Goal: Communication & Community: Participate in discussion

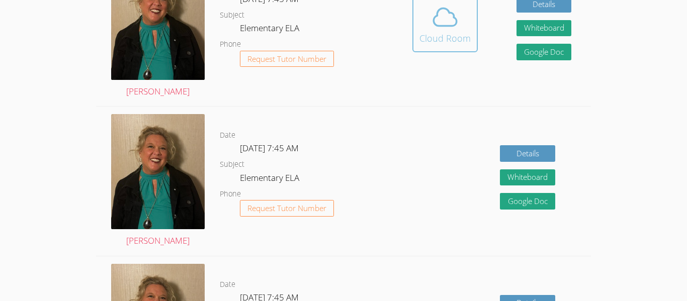
scroll to position [347, 0]
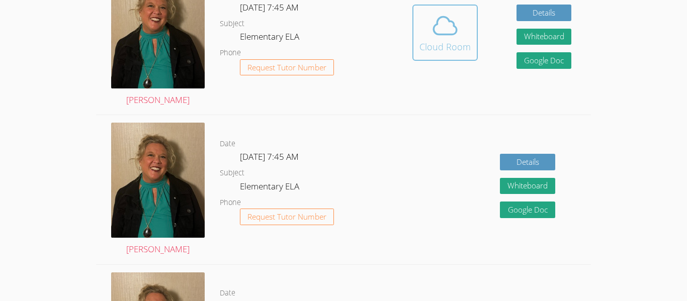
click at [431, 44] on div "Cloud Room" at bounding box center [445, 47] width 51 height 14
click at [438, 29] on icon at bounding box center [445, 26] width 28 height 28
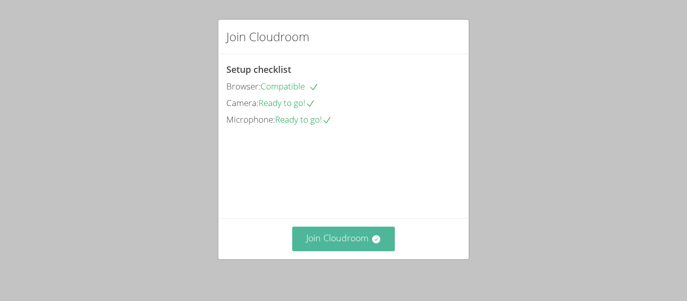
click at [298, 227] on button "Join Cloudroom" at bounding box center [343, 239] width 103 height 25
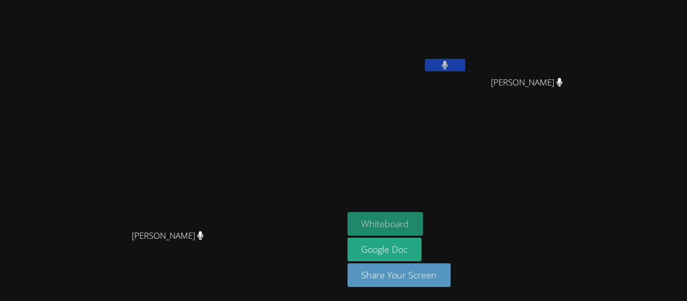
click at [424, 218] on button "Whiteboard" at bounding box center [386, 224] width 76 height 24
click at [465, 61] on button at bounding box center [445, 65] width 40 height 13
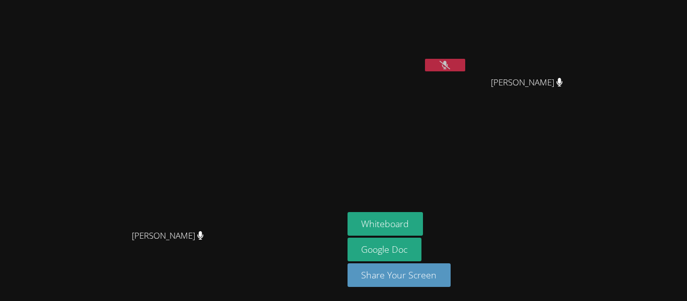
click at [465, 64] on button at bounding box center [445, 65] width 40 height 13
click at [465, 65] on button at bounding box center [445, 65] width 40 height 13
click at [467, 42] on video at bounding box center [408, 37] width 120 height 67
drag, startPoint x: 499, startPoint y: 20, endPoint x: 502, endPoint y: 74, distance: 55.0
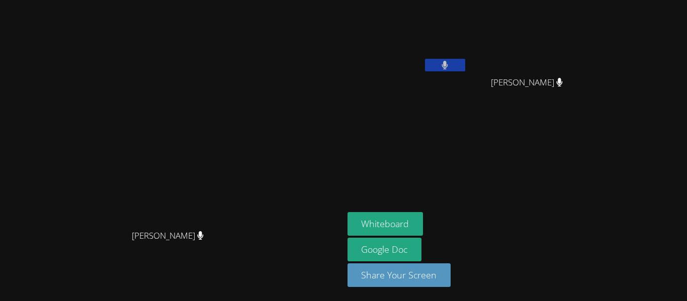
click at [467, 74] on div "Vidur Dhanasekar" at bounding box center [408, 40] width 120 height 72
click at [424, 227] on button "Whiteboard" at bounding box center [386, 224] width 76 height 24
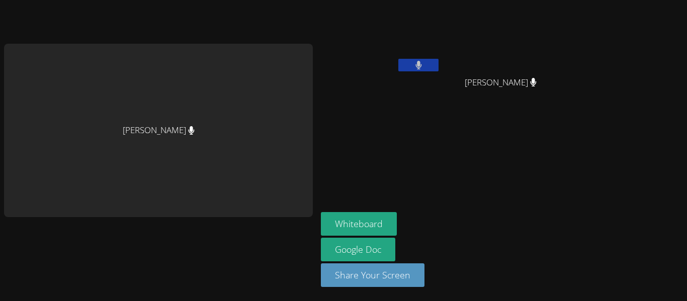
click at [444, 159] on aside "Vidur Dhanasekar Aria Sanchez Aria Sanchez Whiteboard Google Doc Share Your Scr…" at bounding box center [443, 150] width 252 height 301
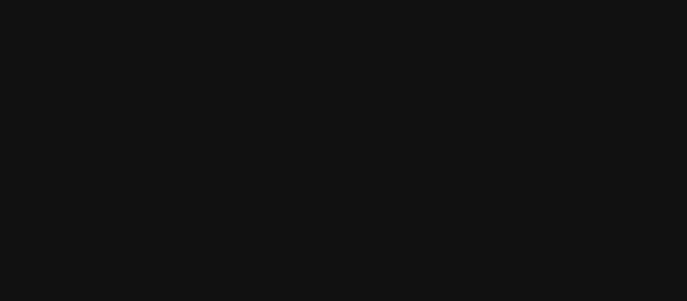
click at [242, 77] on video at bounding box center [171, 130] width 151 height 189
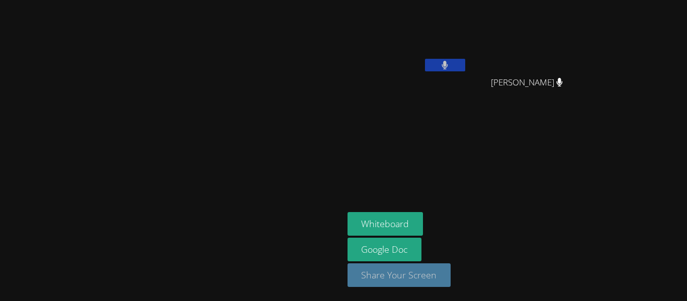
click at [451, 273] on button "Share Your Screen" at bounding box center [400, 276] width 104 height 24
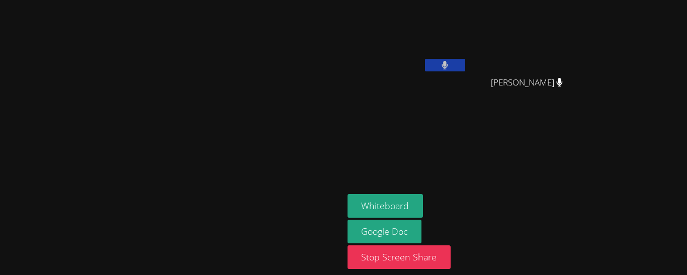
click at [467, 47] on video at bounding box center [408, 37] width 120 height 67
click at [467, 28] on video at bounding box center [408, 37] width 120 height 67
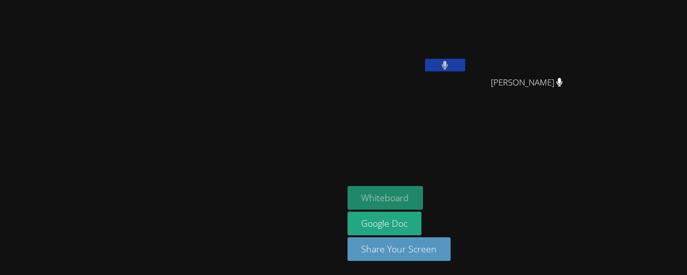
click at [424, 198] on button "Whiteboard" at bounding box center [386, 198] width 76 height 24
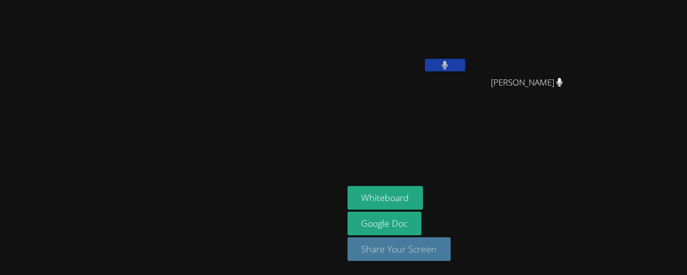
click at [451, 261] on button "Share Your Screen" at bounding box center [400, 249] width 104 height 24
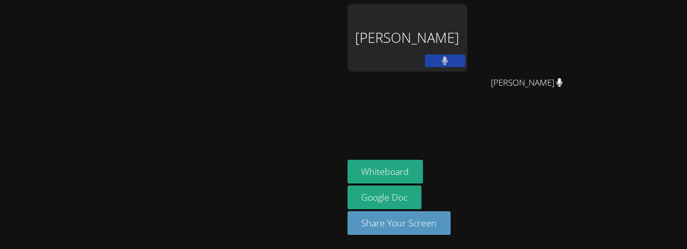
drag, startPoint x: 532, startPoint y: 228, endPoint x: 544, endPoint y: 187, distance: 42.4
click at [544, 187] on div "Whiteboard Google Doc Share Your Screen" at bounding box center [469, 200] width 243 height 83
click at [467, 42] on div "Vidur Dhanasekar" at bounding box center [408, 37] width 120 height 67
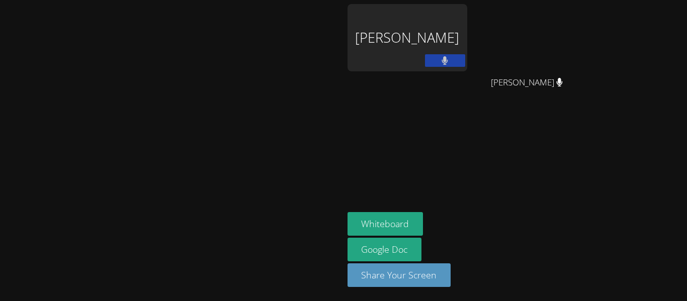
click at [465, 60] on button at bounding box center [445, 60] width 40 height 13
click at [450, 63] on icon at bounding box center [445, 60] width 11 height 9
click at [467, 52] on div "Vidur Dhanasekar" at bounding box center [408, 37] width 120 height 67
click at [473, 289] on div "Whiteboard Google Doc Share Your Screen" at bounding box center [469, 253] width 243 height 83
click at [451, 283] on button "Share Your Screen" at bounding box center [400, 276] width 104 height 24
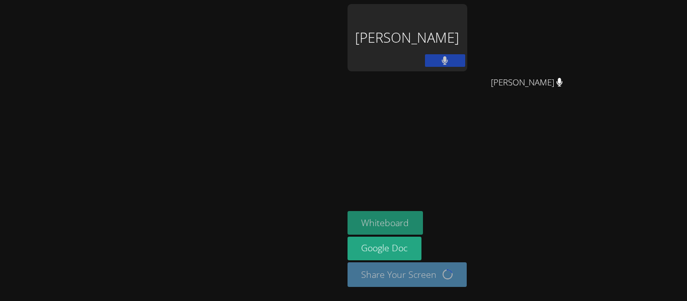
click at [424, 222] on button "Whiteboard" at bounding box center [386, 223] width 76 height 24
click at [467, 26] on div "Vidur Dhanasekar" at bounding box center [408, 37] width 120 height 67
click at [467, 23] on div "Vidur Dhanasekar" at bounding box center [408, 37] width 120 height 67
click at [458, 36] on div "Vidur Dhanasekar" at bounding box center [408, 37] width 120 height 67
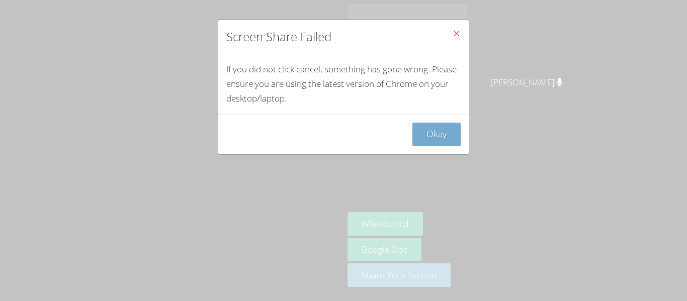
click at [435, 126] on button "Okay" at bounding box center [437, 135] width 48 height 24
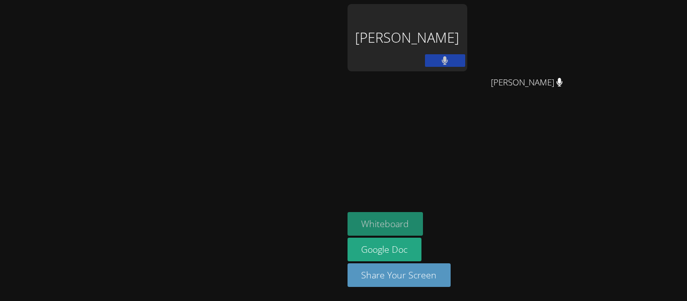
click at [424, 227] on button "Whiteboard" at bounding box center [386, 224] width 76 height 24
click at [467, 74] on div "Vidur Dhanasekar" at bounding box center [408, 58] width 120 height 108
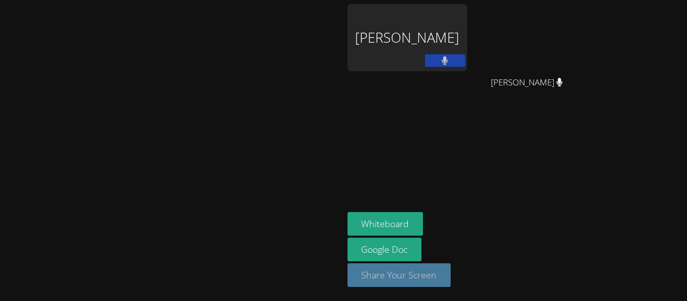
click at [451, 274] on button "Share Your Screen" at bounding box center [400, 276] width 104 height 24
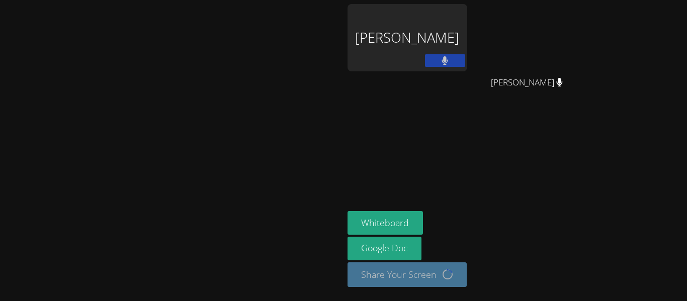
drag, startPoint x: 286, startPoint y: 103, endPoint x: 318, endPoint y: 123, distance: 37.8
click at [247, 123] on video at bounding box center [171, 130] width 151 height 189
click at [247, 182] on video at bounding box center [171, 130] width 151 height 189
click at [424, 223] on button "Whiteboard" at bounding box center [386, 223] width 76 height 24
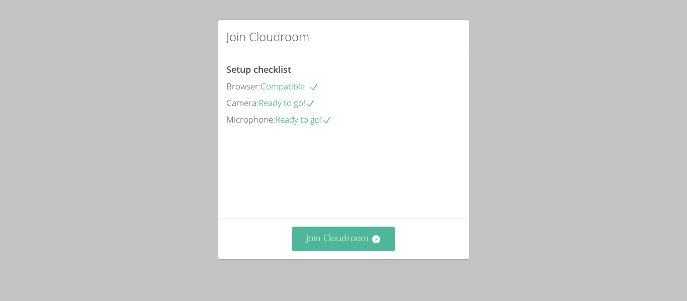
click at [344, 240] on button "Join Cloudroom" at bounding box center [343, 239] width 103 height 25
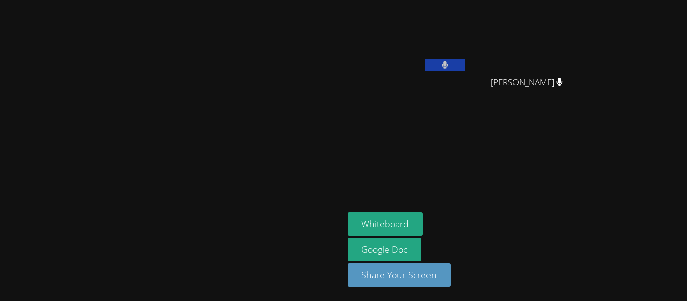
click at [236, 189] on video at bounding box center [171, 130] width 151 height 189
drag, startPoint x: 221, startPoint y: 189, endPoint x: 247, endPoint y: 195, distance: 26.5
click at [247, 195] on video at bounding box center [171, 130] width 151 height 189
click at [247, 197] on video at bounding box center [171, 130] width 151 height 189
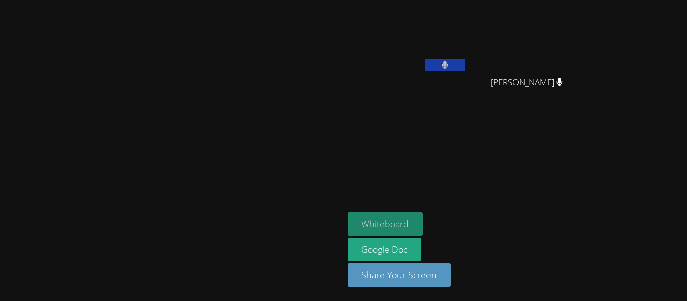
click at [424, 229] on button "Whiteboard" at bounding box center [386, 224] width 76 height 24
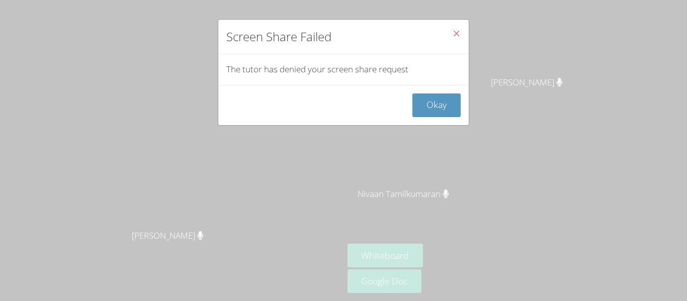
click at [458, 32] on icon "Close" at bounding box center [456, 33] width 9 height 9
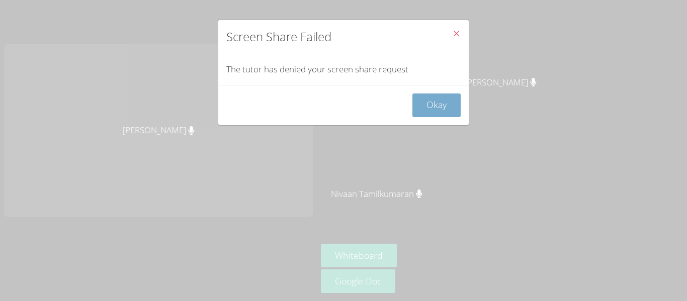
click at [440, 109] on button "Okay" at bounding box center [437, 106] width 48 height 24
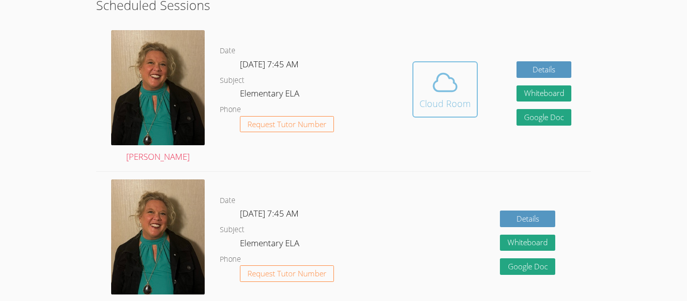
scroll to position [285, 0]
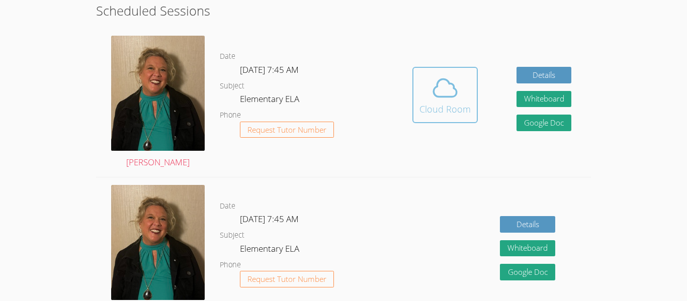
click at [439, 117] on button "Cloud Room" at bounding box center [445, 95] width 65 height 56
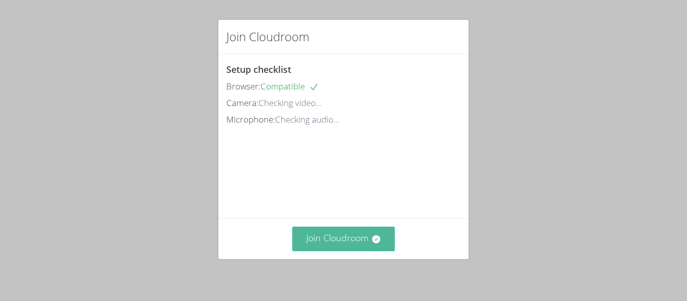
click at [338, 236] on button "Join Cloudroom" at bounding box center [343, 239] width 103 height 25
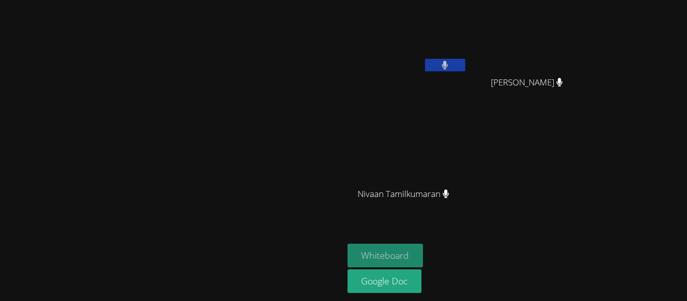
click at [424, 260] on button "Whiteboard" at bounding box center [386, 256] width 76 height 24
click at [247, 136] on video at bounding box center [171, 130] width 151 height 189
click at [247, 121] on video at bounding box center [171, 130] width 151 height 189
click at [139, 138] on video at bounding box center [171, 130] width 151 height 189
click at [96, 145] on video at bounding box center [171, 130] width 151 height 189
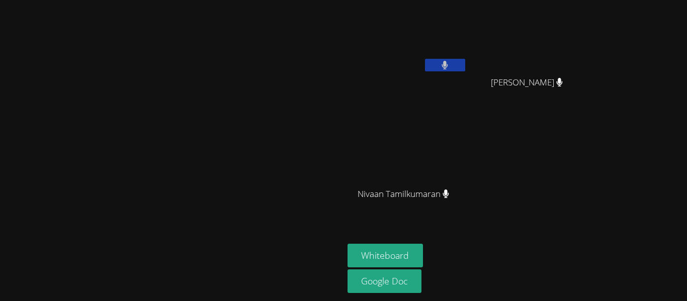
click at [96, 149] on video at bounding box center [171, 130] width 151 height 189
click at [148, 137] on video at bounding box center [171, 130] width 151 height 189
click at [96, 152] on video at bounding box center [171, 130] width 151 height 189
click at [96, 147] on video at bounding box center [171, 130] width 151 height 189
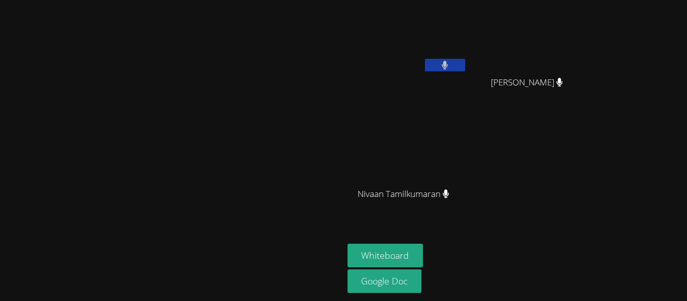
click at [96, 154] on video at bounding box center [171, 130] width 151 height 189
click at [126, 139] on video at bounding box center [171, 130] width 151 height 189
click at [180, 126] on video at bounding box center [171, 130] width 151 height 189
click at [204, 148] on video at bounding box center [171, 130] width 151 height 189
click at [185, 141] on video at bounding box center [171, 130] width 151 height 189
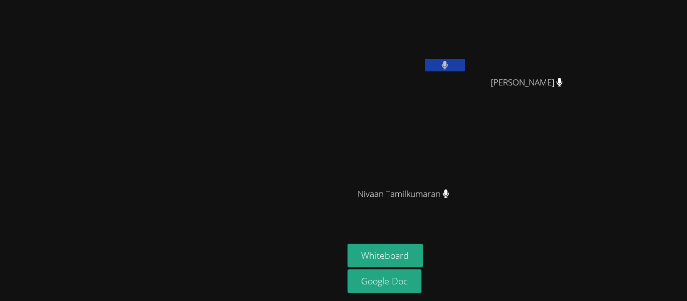
click at [160, 130] on video at bounding box center [171, 130] width 151 height 189
click at [165, 131] on video at bounding box center [171, 130] width 151 height 189
click at [142, 132] on video at bounding box center [171, 130] width 151 height 189
click at [152, 199] on video at bounding box center [171, 130] width 151 height 189
click at [247, 156] on video at bounding box center [171, 130] width 151 height 189
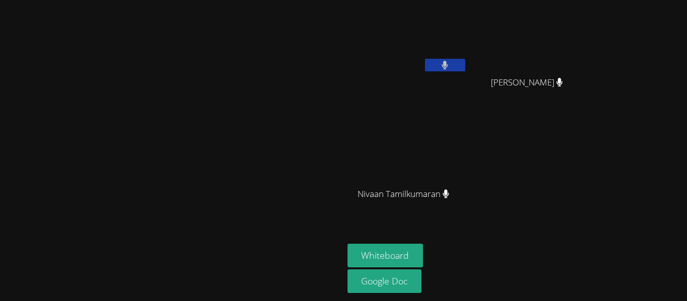
drag, startPoint x: 366, startPoint y: 156, endPoint x: 383, endPoint y: 169, distance: 20.5
click at [247, 169] on video at bounding box center [171, 130] width 151 height 189
click at [96, 91] on video at bounding box center [171, 130] width 151 height 189
click at [96, 95] on video at bounding box center [171, 130] width 151 height 189
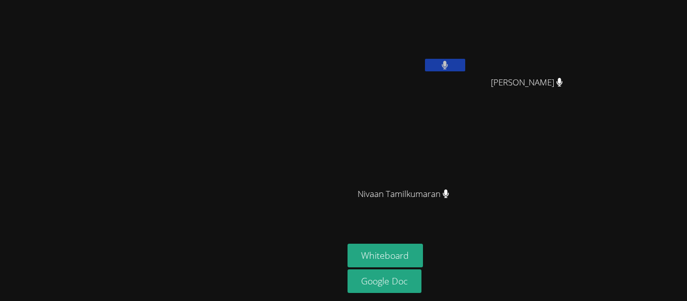
click at [96, 88] on video at bounding box center [171, 130] width 151 height 189
click at [96, 89] on video at bounding box center [171, 130] width 151 height 189
click at [96, 78] on video at bounding box center [171, 130] width 151 height 189
click at [96, 93] on video at bounding box center [171, 130] width 151 height 189
click at [96, 106] on video at bounding box center [171, 130] width 151 height 189
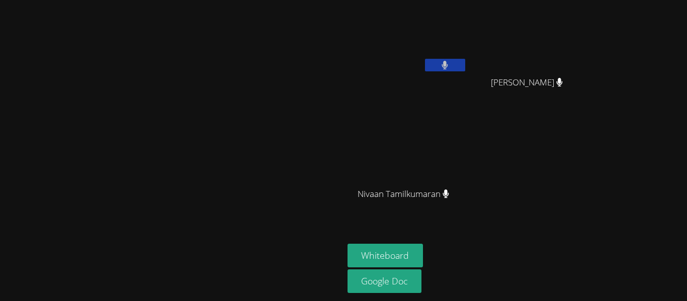
drag, startPoint x: 214, startPoint y: 136, endPoint x: 267, endPoint y: 177, distance: 67.1
click at [247, 177] on video at bounding box center [171, 130] width 151 height 189
click at [96, 92] on video at bounding box center [171, 130] width 151 height 189
click at [96, 91] on video at bounding box center [171, 130] width 151 height 189
click at [96, 94] on video at bounding box center [171, 130] width 151 height 189
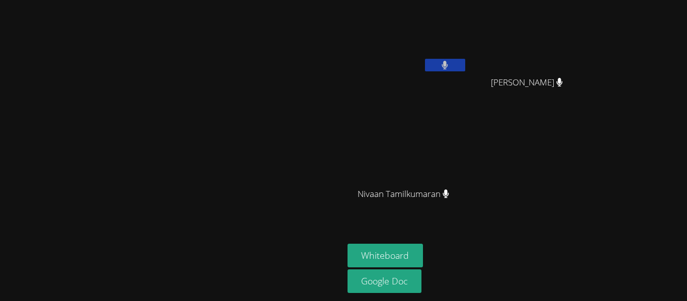
click at [96, 76] on video at bounding box center [171, 130] width 151 height 189
click at [247, 131] on video at bounding box center [171, 130] width 151 height 189
click at [247, 109] on video at bounding box center [171, 130] width 151 height 189
click at [118, 83] on video at bounding box center [171, 130] width 151 height 189
drag, startPoint x: 118, startPoint y: 83, endPoint x: 142, endPoint y: 98, distance: 28.2
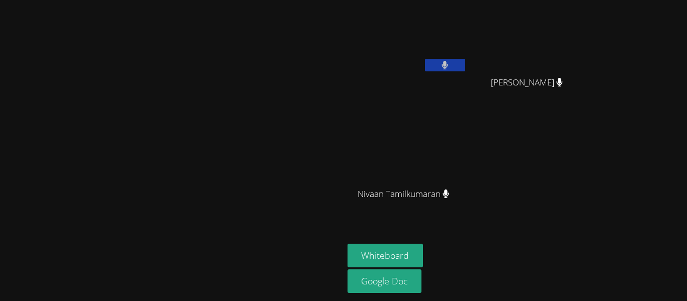
click at [142, 98] on video at bounding box center [171, 130] width 151 height 189
click at [247, 95] on video at bounding box center [171, 130] width 151 height 189
click at [247, 70] on video at bounding box center [171, 130] width 151 height 189
click at [119, 174] on video at bounding box center [171, 130] width 151 height 189
click at [117, 172] on video at bounding box center [171, 130] width 151 height 189
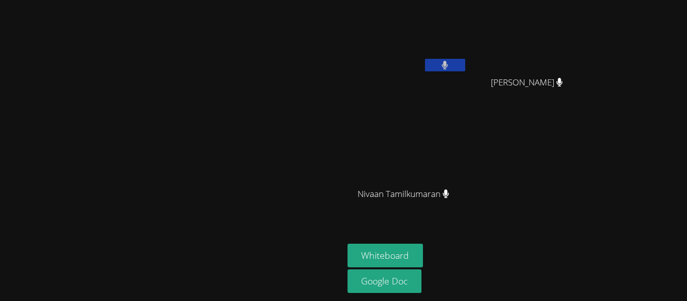
click at [117, 172] on video at bounding box center [171, 130] width 151 height 189
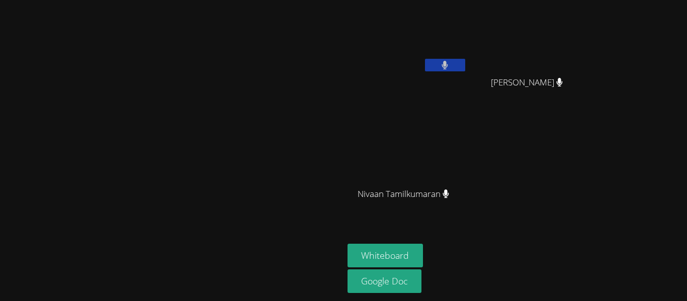
click at [117, 172] on video at bounding box center [171, 130] width 151 height 189
click at [96, 167] on video at bounding box center [171, 130] width 151 height 189
click at [96, 176] on video at bounding box center [171, 130] width 151 height 189
click at [172, 155] on video at bounding box center [171, 130] width 151 height 189
click at [247, 36] on video at bounding box center [171, 130] width 151 height 189
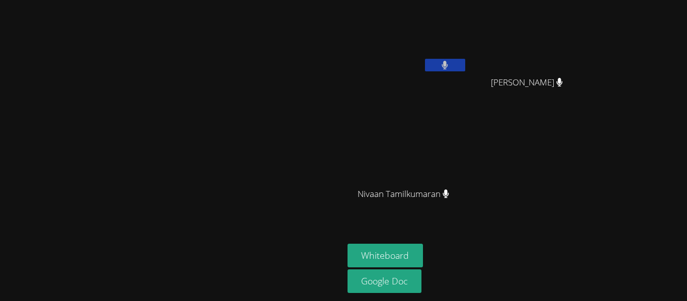
click at [247, 39] on video at bounding box center [171, 130] width 151 height 189
click at [247, 36] on video at bounding box center [171, 130] width 151 height 189
click at [247, 38] on video at bounding box center [171, 130] width 151 height 189
click at [220, 179] on video at bounding box center [171, 130] width 151 height 189
click at [219, 180] on video at bounding box center [171, 130] width 151 height 189
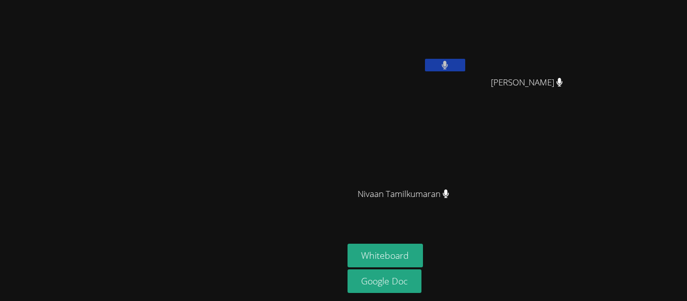
click at [247, 85] on video at bounding box center [171, 130] width 151 height 189
click at [96, 67] on video at bounding box center [171, 130] width 151 height 189
click at [96, 69] on video at bounding box center [171, 130] width 151 height 189
click at [247, 225] on video at bounding box center [171, 130] width 151 height 189
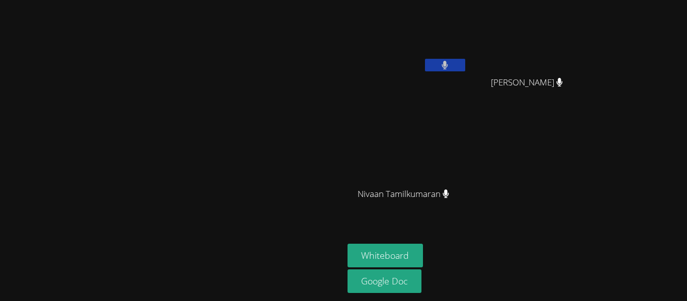
click at [247, 225] on video at bounding box center [171, 130] width 151 height 189
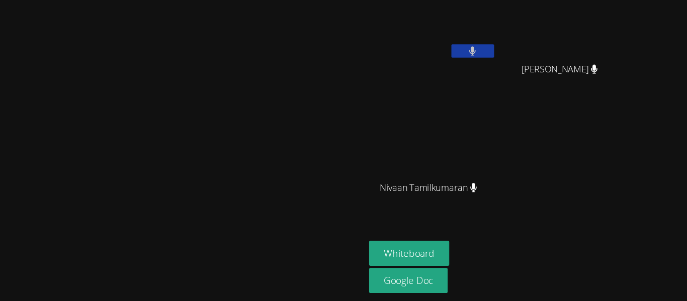
click at [96, 176] on video at bounding box center [171, 130] width 151 height 189
click at [96, 175] on video at bounding box center [171, 130] width 151 height 189
click at [96, 176] on video at bounding box center [171, 130] width 151 height 189
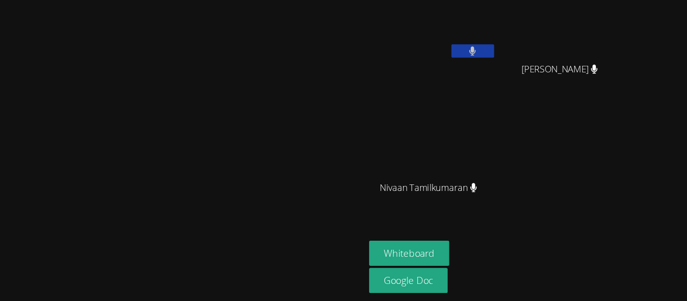
click at [96, 176] on video at bounding box center [171, 130] width 151 height 189
drag, startPoint x: 80, startPoint y: 94, endPoint x: 222, endPoint y: -38, distance: 192.9
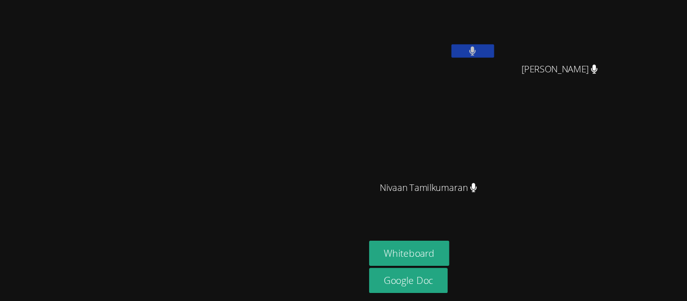
click at [222, 0] on html "Amy Ayers Vidur Dhanasekar Aria Sanchez Aria Sanchez Nivaan Tamilkumaran Nivaan…" at bounding box center [343, 150] width 687 height 301
click at [96, 171] on video at bounding box center [171, 130] width 151 height 189
click at [96, 48] on video at bounding box center [171, 130] width 151 height 189
drag, startPoint x: 33, startPoint y: 54, endPoint x: 73, endPoint y: 56, distance: 39.8
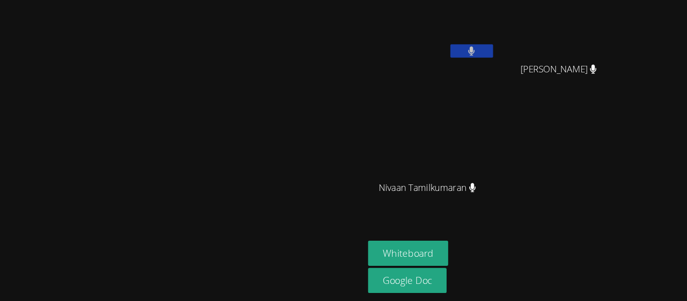
click at [96, 56] on video at bounding box center [171, 130] width 151 height 189
click at [96, 48] on video at bounding box center [171, 130] width 151 height 189
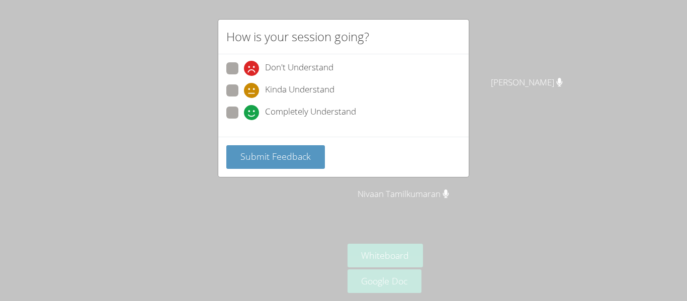
click at [262, 87] on div "Kinda Understand" at bounding box center [289, 90] width 91 height 15
click at [253, 87] on input "Kinda Understand" at bounding box center [248, 89] width 9 height 9
radio input "true"
click at [262, 87] on div "Kinda Understand" at bounding box center [289, 90] width 91 height 15
click at [253, 87] on input "Kinda Understand" at bounding box center [248, 89] width 9 height 9
